Goal: Find specific page/section

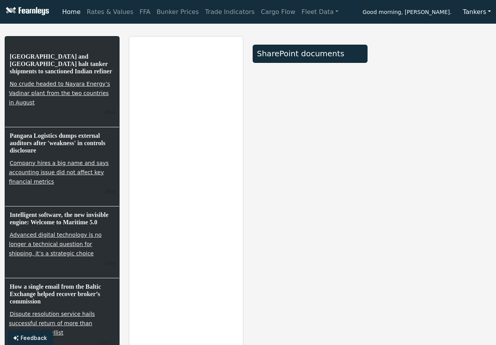
click at [483, 14] on button "Tankers" at bounding box center [477, 12] width 38 height 15
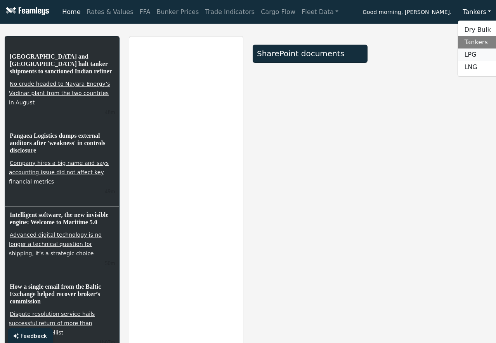
click at [476, 53] on link "LPG" at bounding box center [488, 55] width 61 height 12
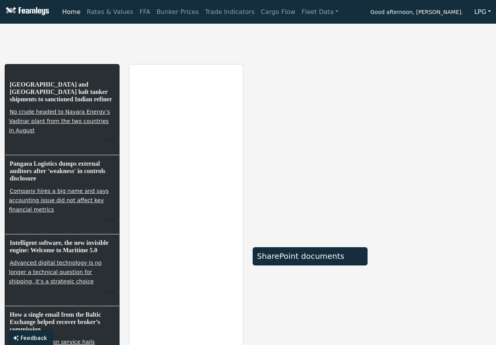
click at [484, 10] on button "LPG" at bounding box center [482, 12] width 27 height 15
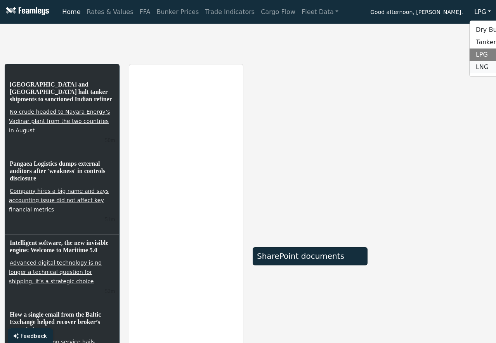
click at [485, 64] on link "LNG" at bounding box center [500, 67] width 61 height 12
